Goal: Navigation & Orientation: Go to known website

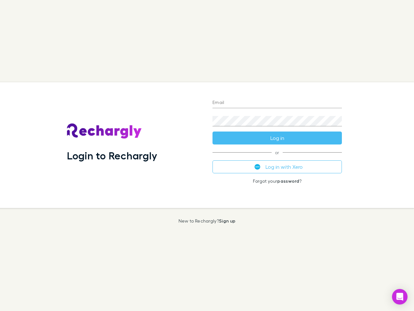
click at [207, 155] on div "Login to Rechargly" at bounding box center [135, 145] width 146 height 126
click at [277, 103] on input "Email" at bounding box center [277, 103] width 129 height 10
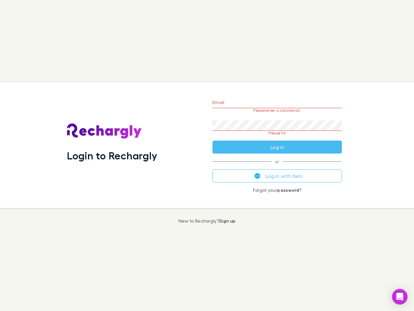
click at [277, 138] on form "Email Please enter a valid email. Password Please fill Log in" at bounding box center [277, 123] width 129 height 61
click at [277, 167] on div "Email Please enter a valid email. Password Please fill Log in or Log in with Xe…" at bounding box center [278, 145] width 140 height 126
click at [400, 297] on icon "Open Intercom Messenger" at bounding box center [400, 297] width 7 height 8
